Goal: Information Seeking & Learning: Learn about a topic

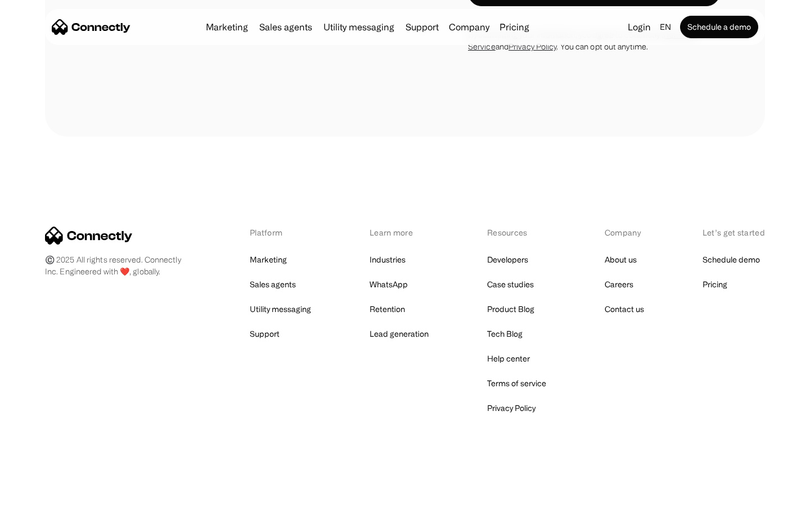
scroll to position [3784, 0]
